Goal: Task Accomplishment & Management: Use online tool/utility

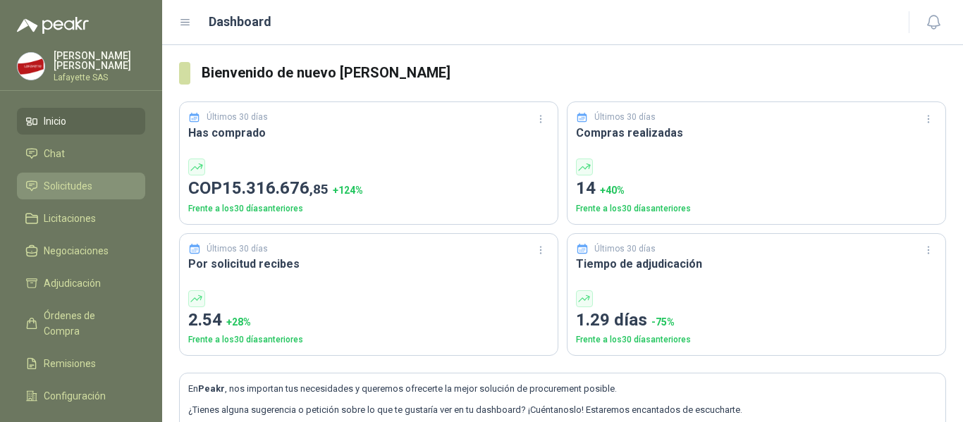
click at [87, 190] on span "Solicitudes" at bounding box center [68, 186] width 49 height 16
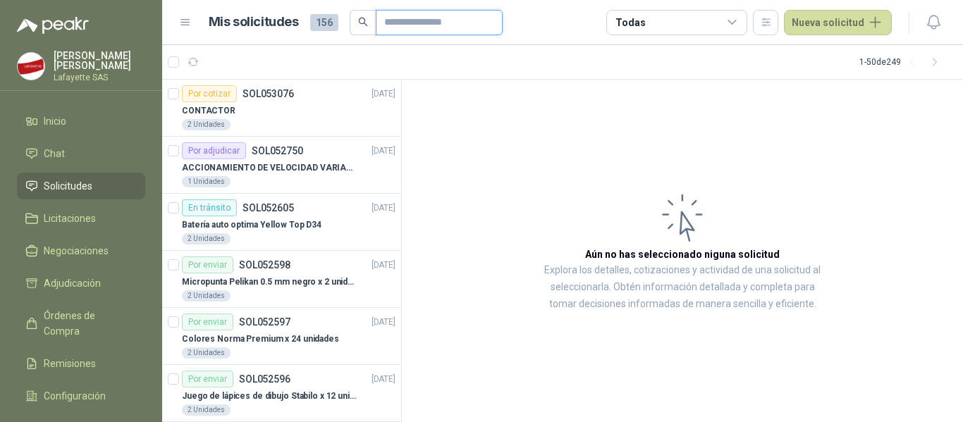
click at [401, 20] on input "text" at bounding box center [433, 23] width 99 height 24
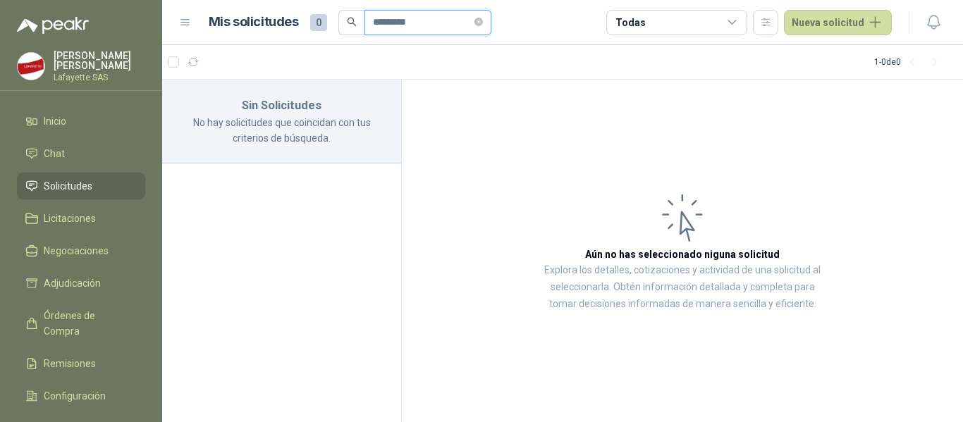
drag, startPoint x: 427, startPoint y: 24, endPoint x: 365, endPoint y: 27, distance: 61.4
click at [365, 27] on span "*********" at bounding box center [428, 22] width 127 height 25
type input "******"
click at [99, 192] on li "Solicitudes" at bounding box center [80, 186] width 111 height 16
click at [90, 181] on span "Solicitudes" at bounding box center [68, 186] width 49 height 16
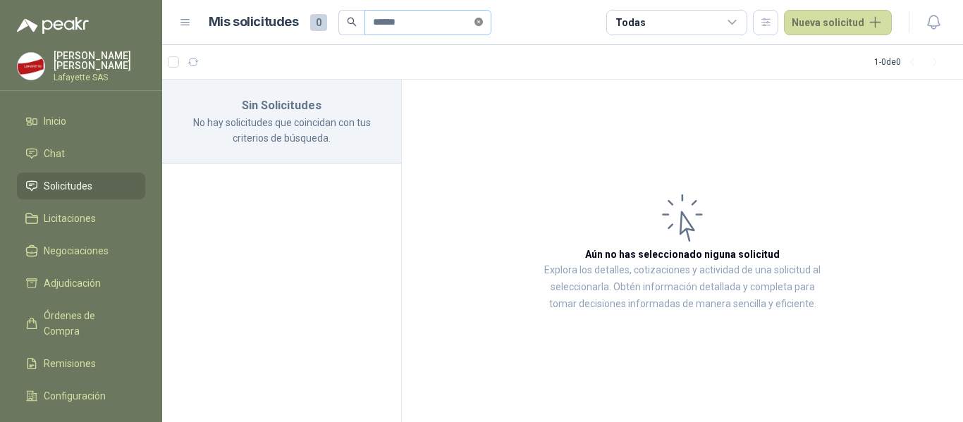
click at [483, 25] on icon "close-circle" at bounding box center [479, 22] width 8 height 8
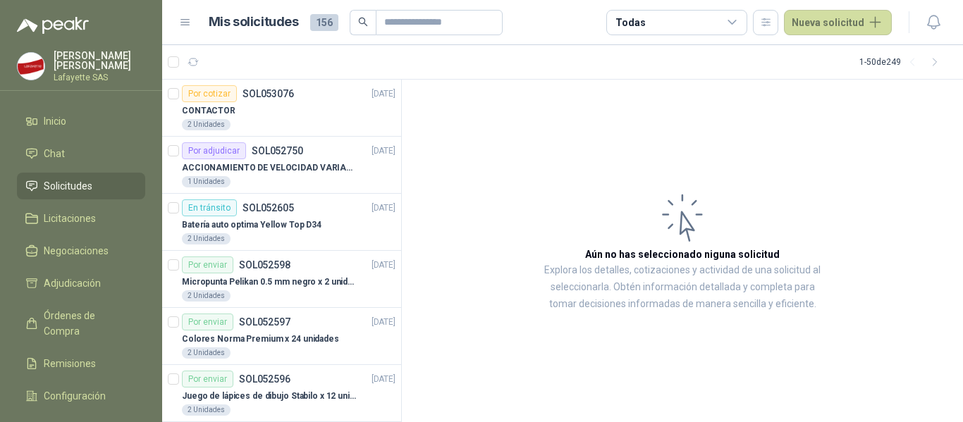
click at [85, 189] on span "Solicitudes" at bounding box center [68, 186] width 49 height 16
click at [407, 26] on input "text" at bounding box center [433, 23] width 99 height 24
type input "*****"
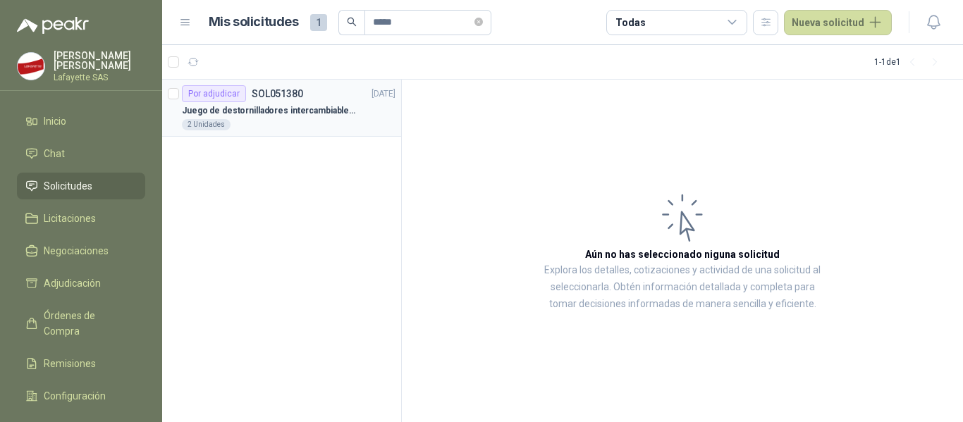
click at [259, 106] on p "Juego de destornilladores intercambiables de mango aislados Ref: 32288" at bounding box center [270, 110] width 176 height 13
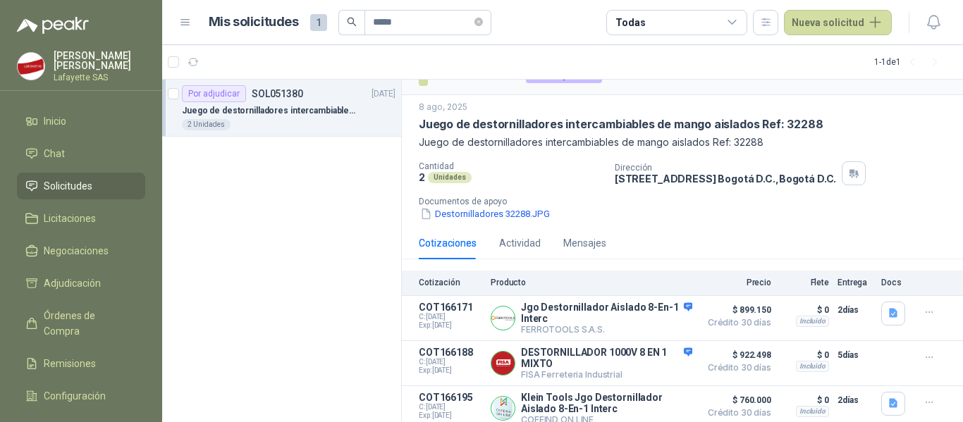
scroll to position [37, 0]
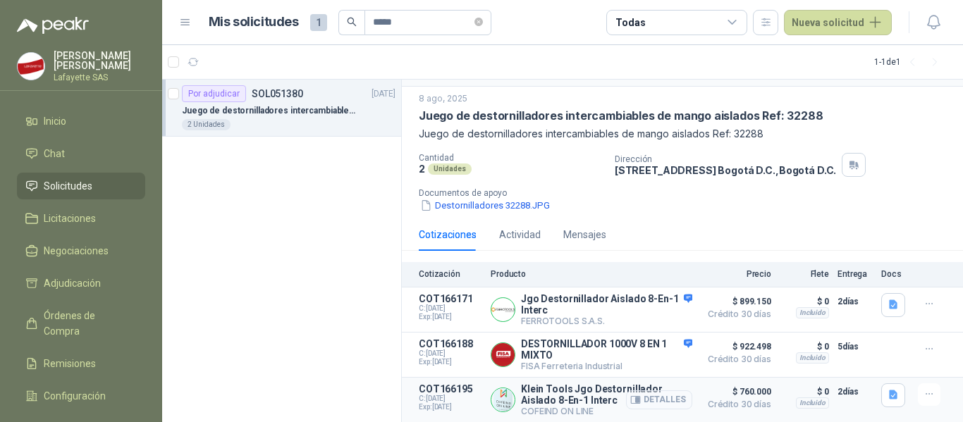
click at [656, 399] on button "Detalles" at bounding box center [659, 400] width 66 height 19
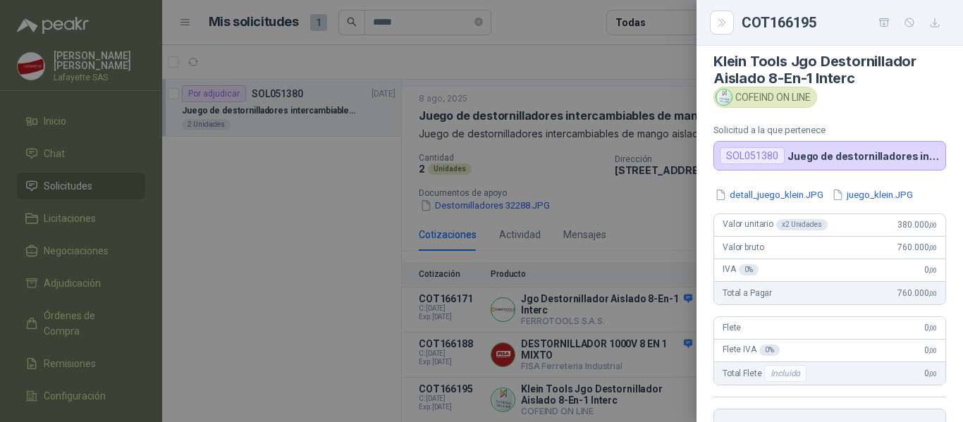
scroll to position [0, 0]
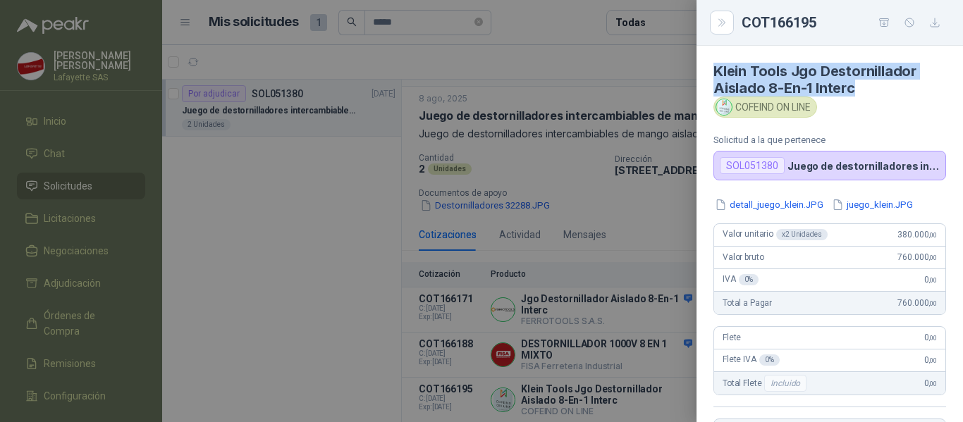
drag, startPoint x: 713, startPoint y: 68, endPoint x: 862, endPoint y: 90, distance: 150.3
click at [862, 90] on article "[PERSON_NAME] Tools Jgo Destornillador Aislado 8-En-1 Interc COFEIND ON LINE So…" at bounding box center [830, 113] width 267 height 135
copy h4 "Klein Tools Jgo Destornillador Aislado 8-En-1 Interc"
click at [887, 27] on icon "button" at bounding box center [885, 23] width 12 height 12
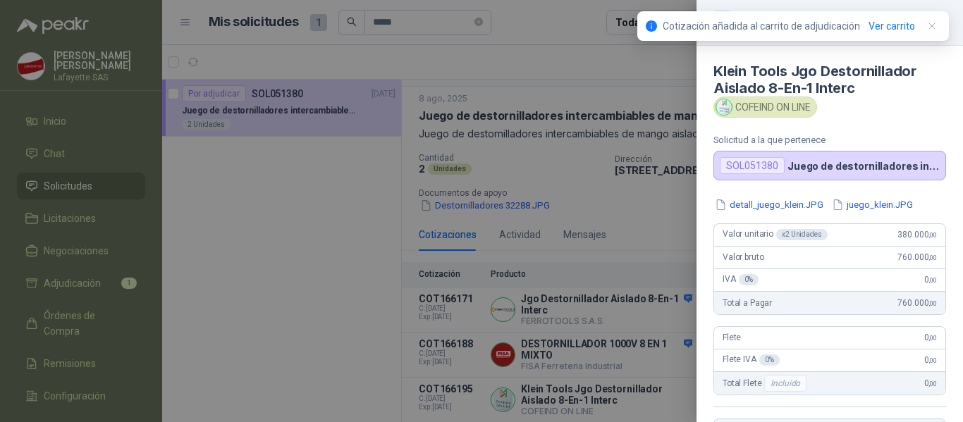
click at [102, 283] on div at bounding box center [481, 211] width 963 height 422
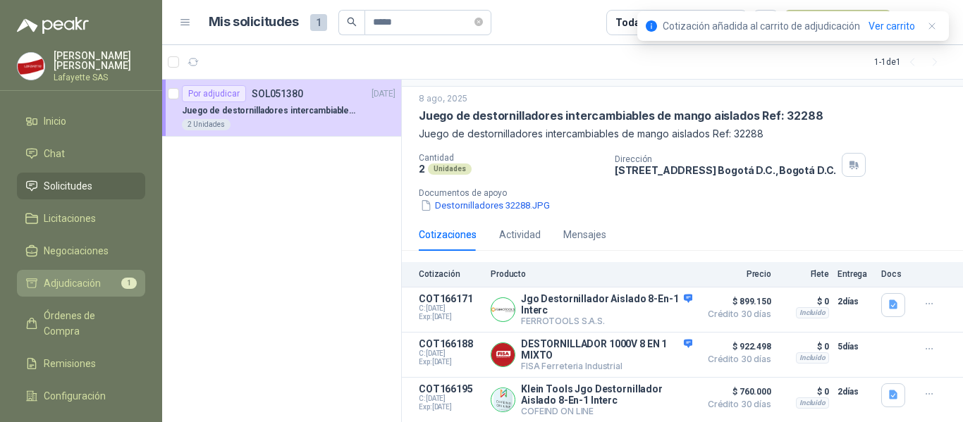
click at [87, 284] on span "Adjudicación" at bounding box center [72, 284] width 57 height 16
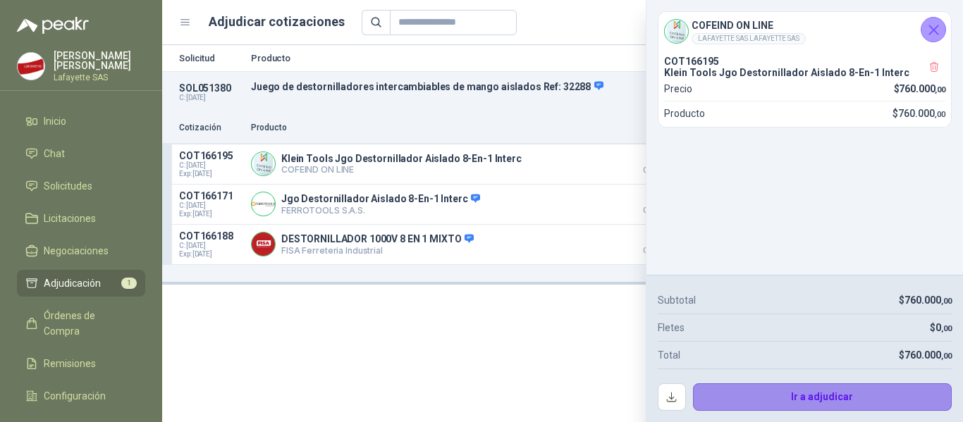
click at [795, 390] on button "Ir a adjudicar" at bounding box center [822, 398] width 259 height 28
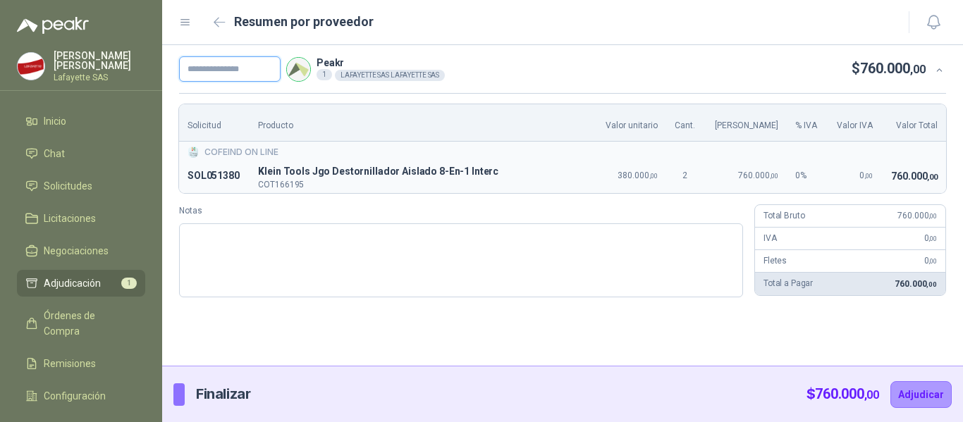
click at [216, 73] on input "text" at bounding box center [230, 68] width 102 height 25
paste input "******"
type input "******"
click at [919, 396] on button "Adjudicar" at bounding box center [921, 394] width 61 height 27
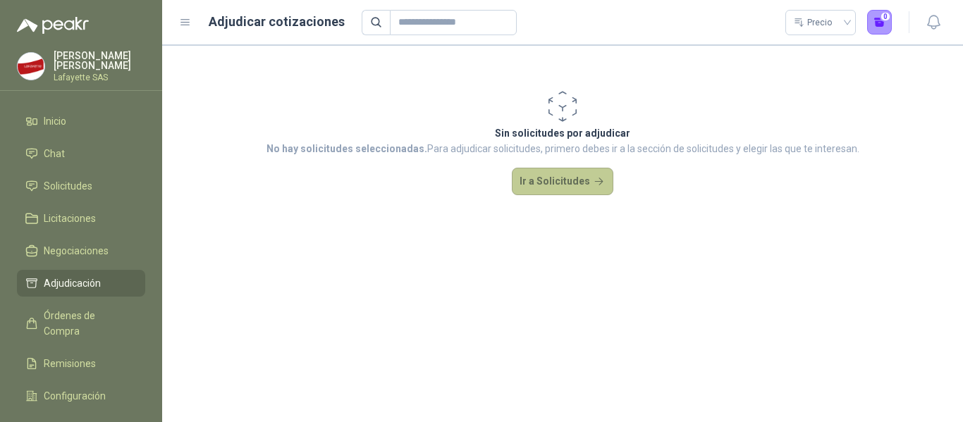
click at [567, 182] on button "Ir a Solicitudes" at bounding box center [563, 182] width 102 height 28
